Goal: Entertainment & Leisure: Consume media (video, audio)

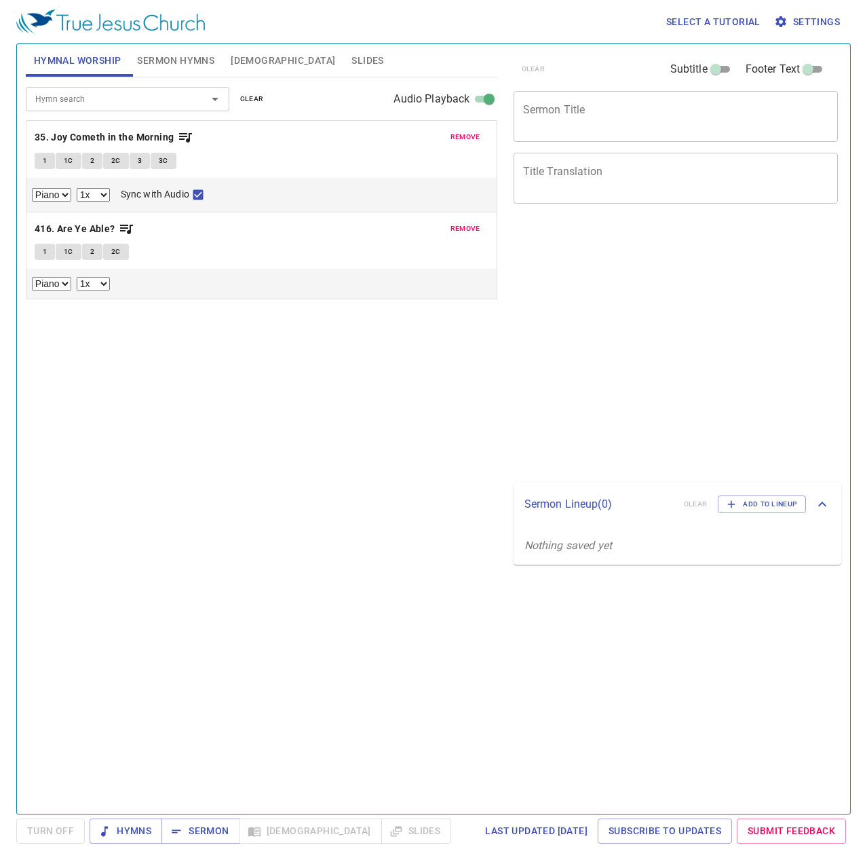
select select "1"
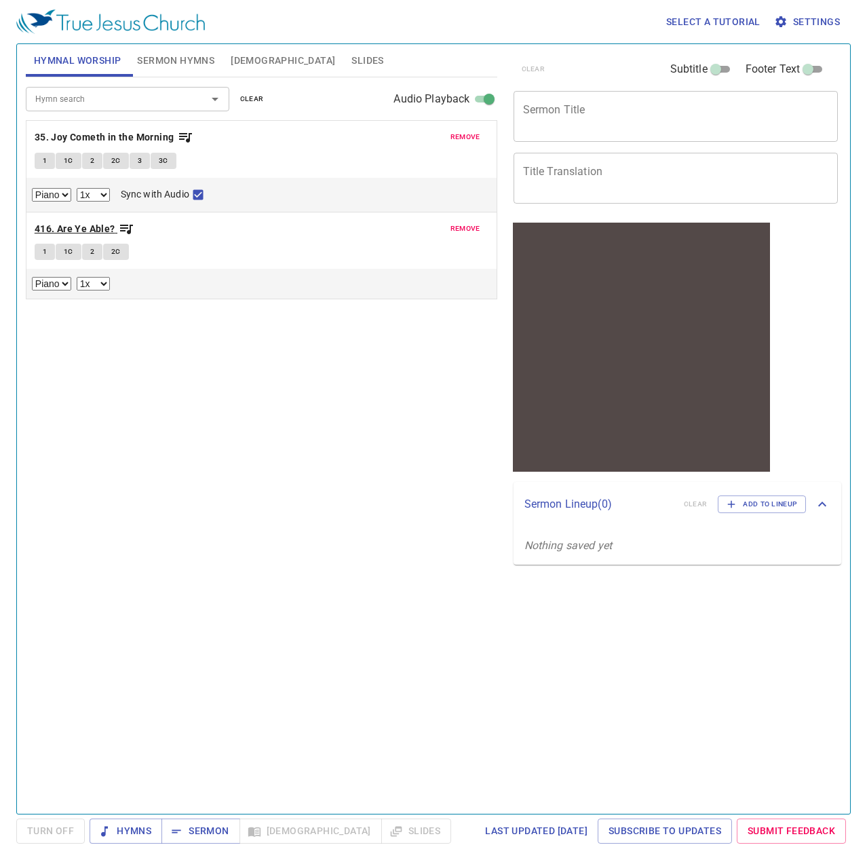
click at [71, 225] on b "416. Are Ye Able?" at bounding box center [75, 229] width 81 height 17
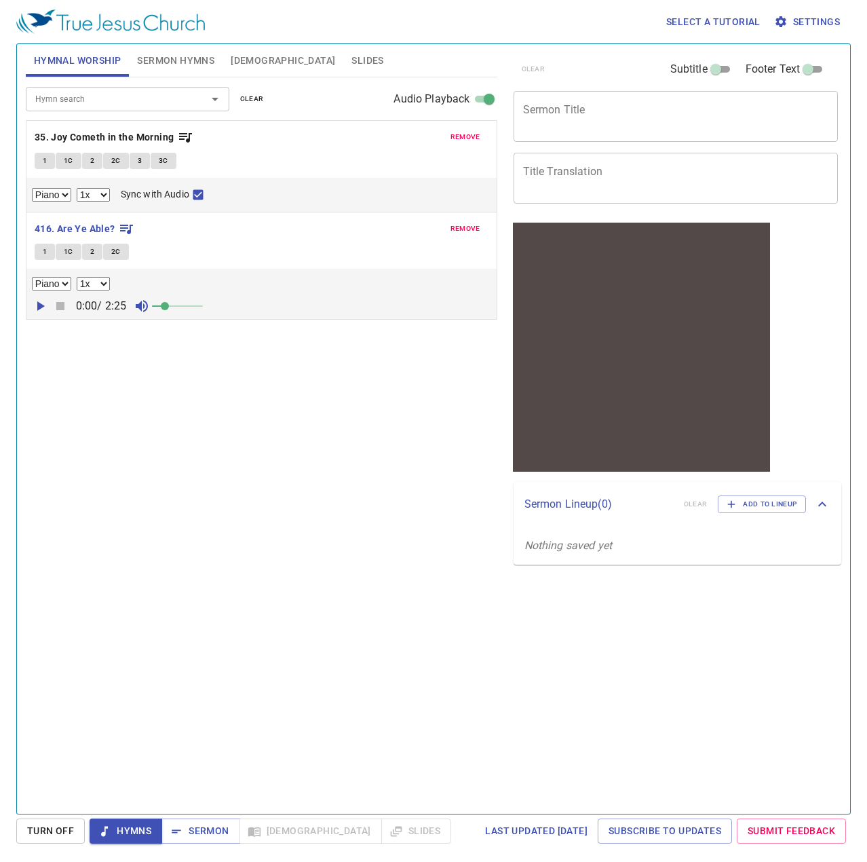
click at [102, 344] on div "Hymn search Hymn search clear Audio Playback remove 35. Joy Cometh in the Morni…" at bounding box center [262, 439] width 472 height 725
click at [195, 303] on span at bounding box center [177, 306] width 51 height 19
drag, startPoint x: 195, startPoint y: 303, endPoint x: 214, endPoint y: 303, distance: 19.0
click at [207, 303] on span at bounding box center [203, 306] width 8 height 8
click at [417, 633] on div "Hymn search Hymn search clear Audio Playback remove 35. Joy Cometh in the Morni…" at bounding box center [262, 439] width 472 height 725
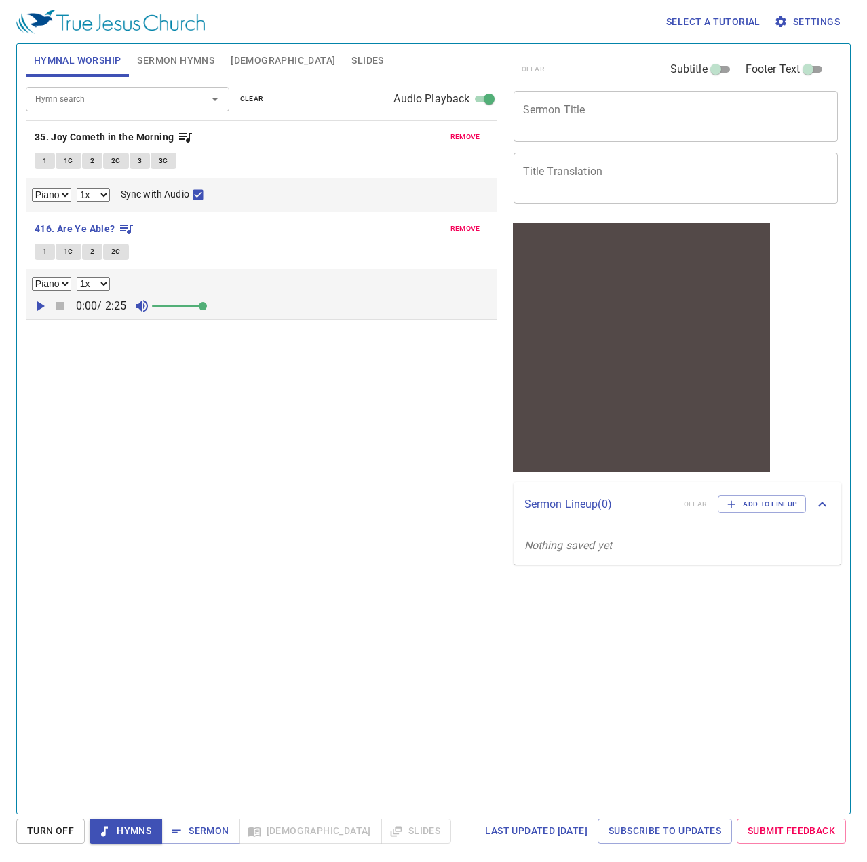
click at [38, 305] on icon "button" at bounding box center [40, 306] width 7 height 10
click at [59, 305] on icon "button" at bounding box center [60, 306] width 8 height 8
